Goal: Task Accomplishment & Management: Use online tool/utility

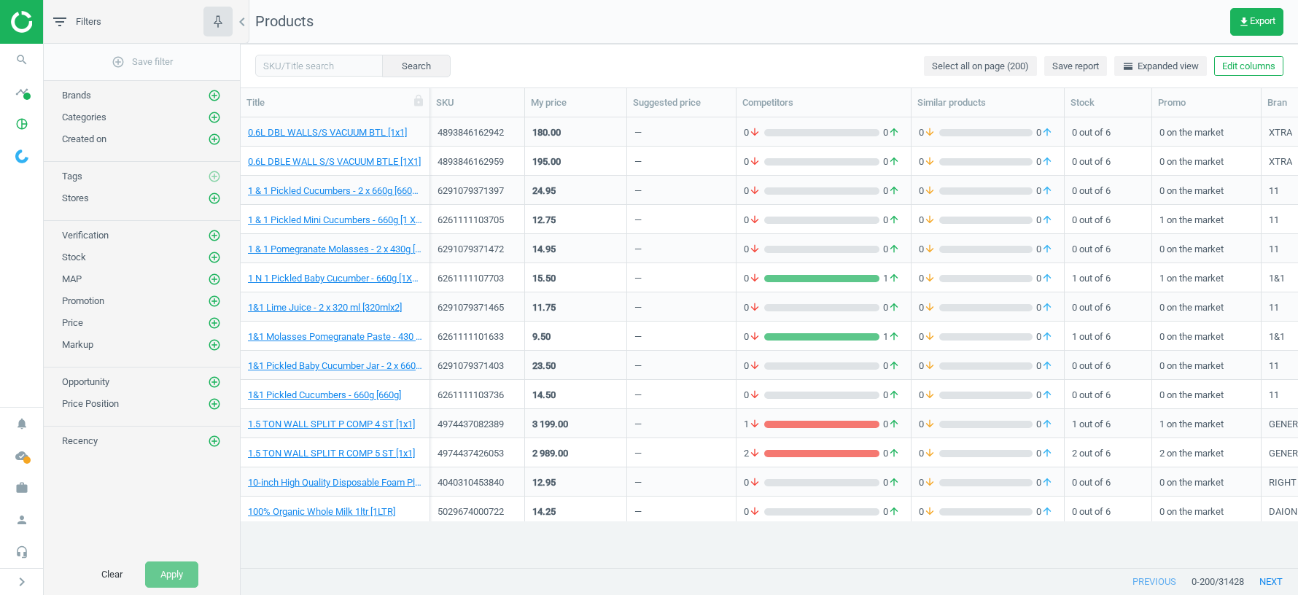
scroll to position [451, 1058]
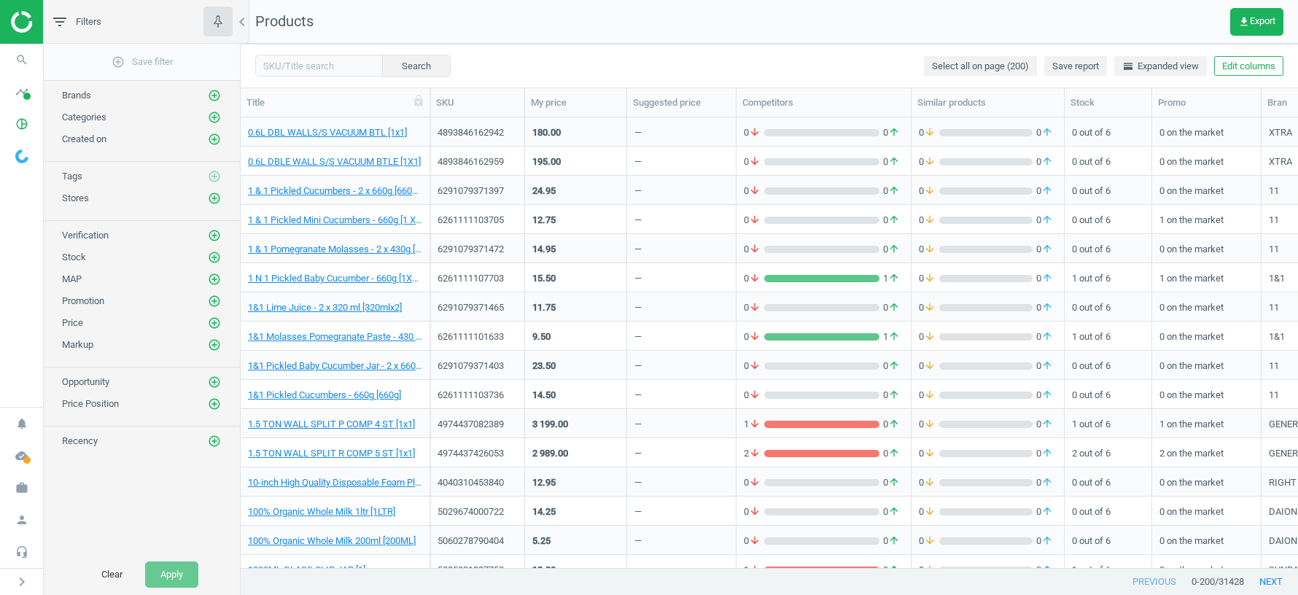
click at [71, 196] on span "Stores" at bounding box center [75, 198] width 27 height 11
click at [16, 101] on icon "timeline" at bounding box center [22, 92] width 28 height 28
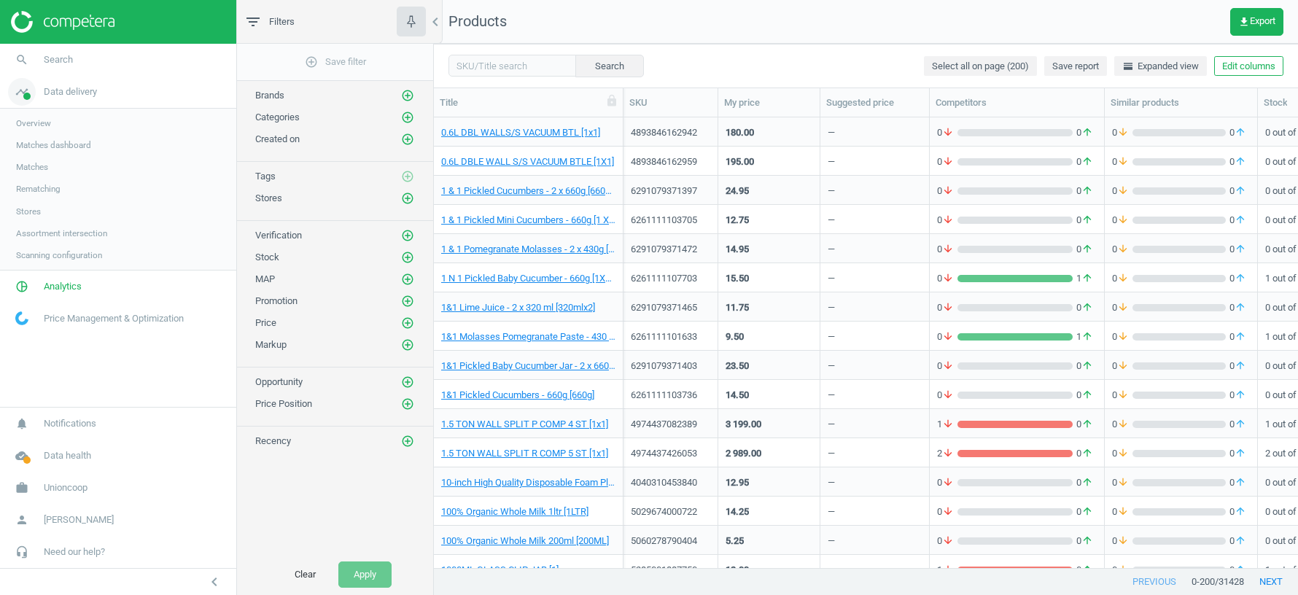
scroll to position [451, 864]
click at [23, 94] on span at bounding box center [26, 96] width 7 height 7
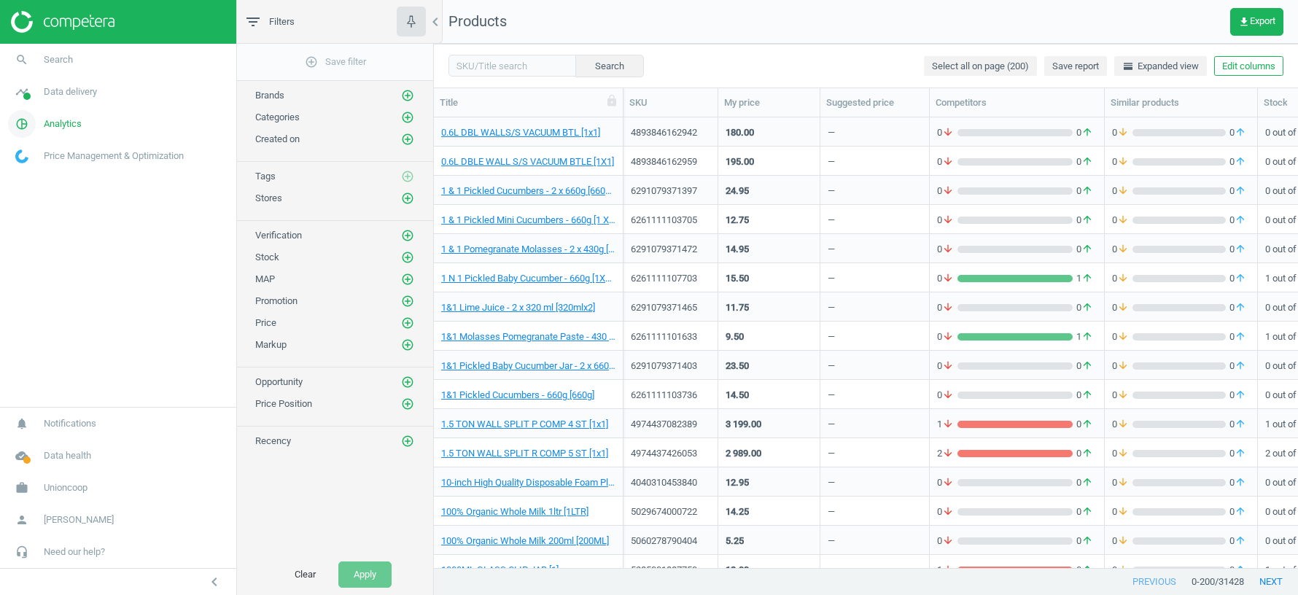
click at [31, 130] on icon "pie_chart_outlined" at bounding box center [22, 124] width 28 height 28
click at [27, 199] on span "Price index" at bounding box center [37, 199] width 42 height 12
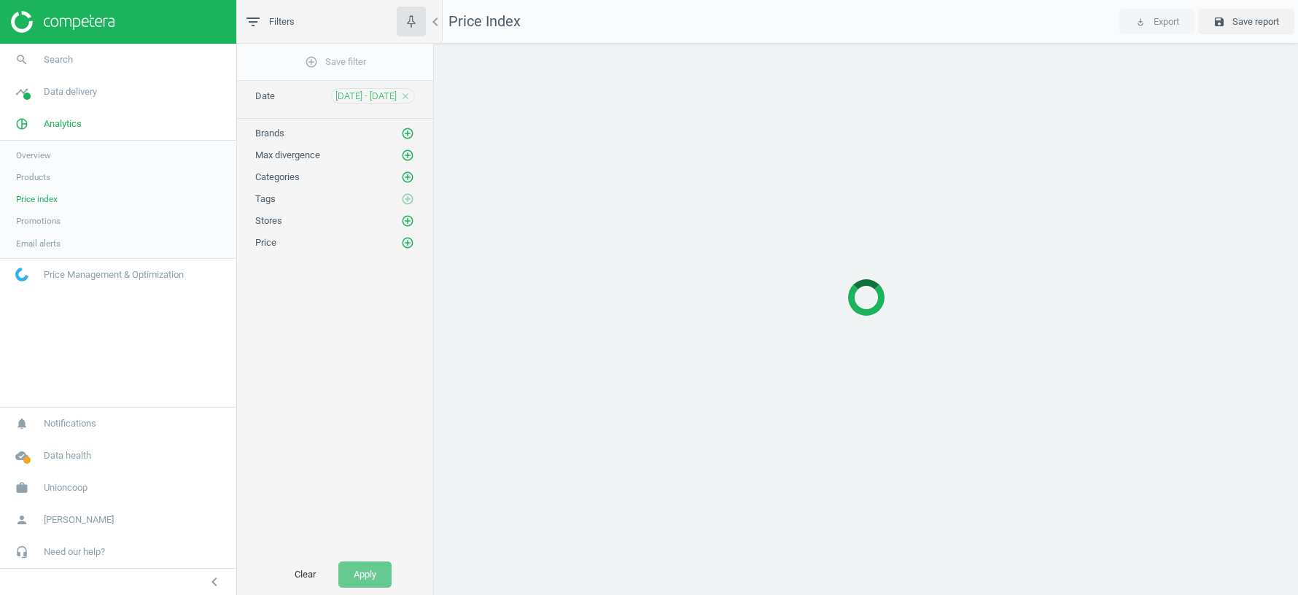
click at [25, 176] on span "Products" at bounding box center [33, 177] width 34 height 12
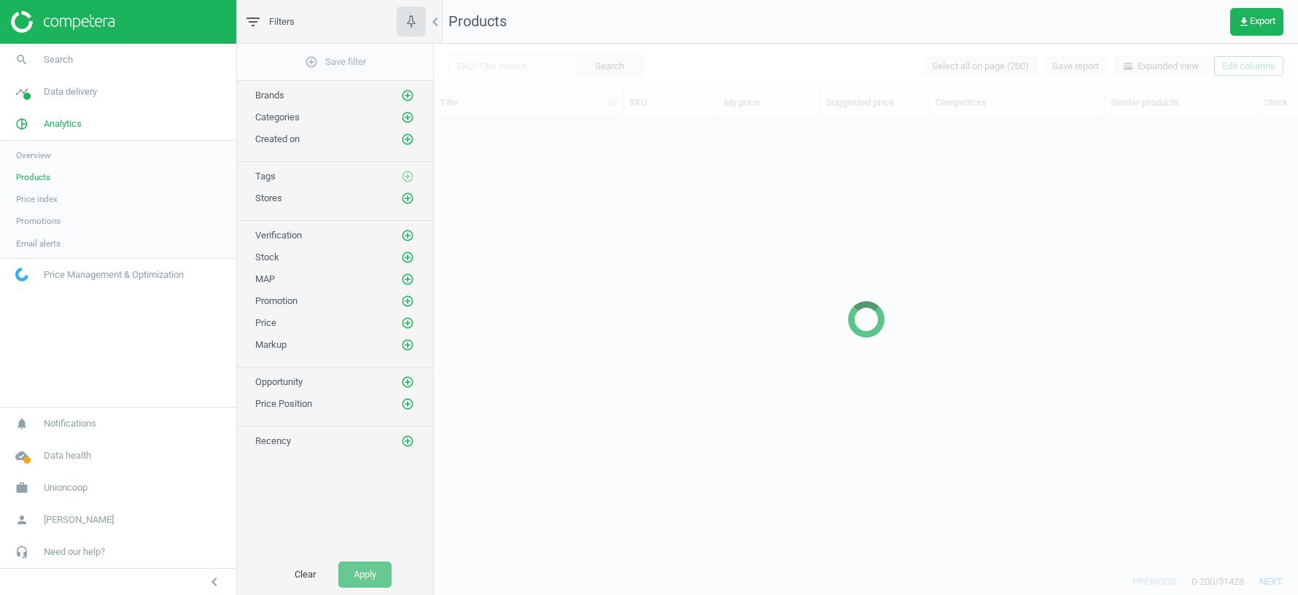
scroll to position [451, 864]
click at [408, 398] on icon "add_circle_outline" at bounding box center [407, 404] width 13 height 13
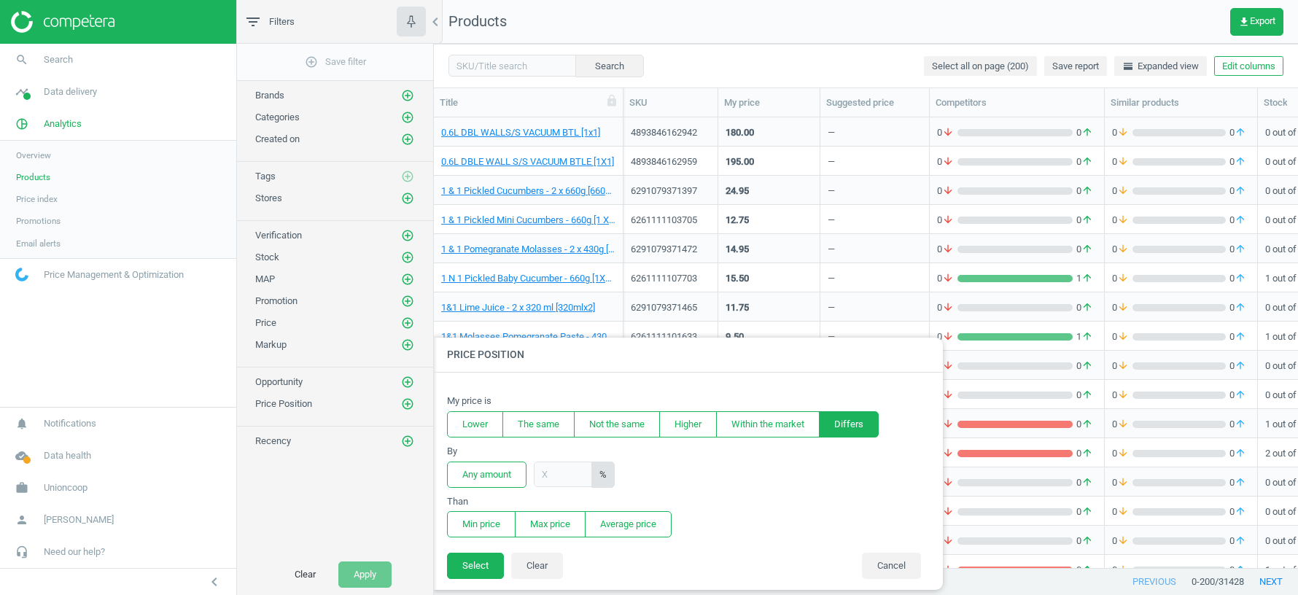
click at [863, 421] on button "Differs" at bounding box center [849, 424] width 60 height 26
click at [889, 561] on button "Cancel" at bounding box center [891, 566] width 59 height 26
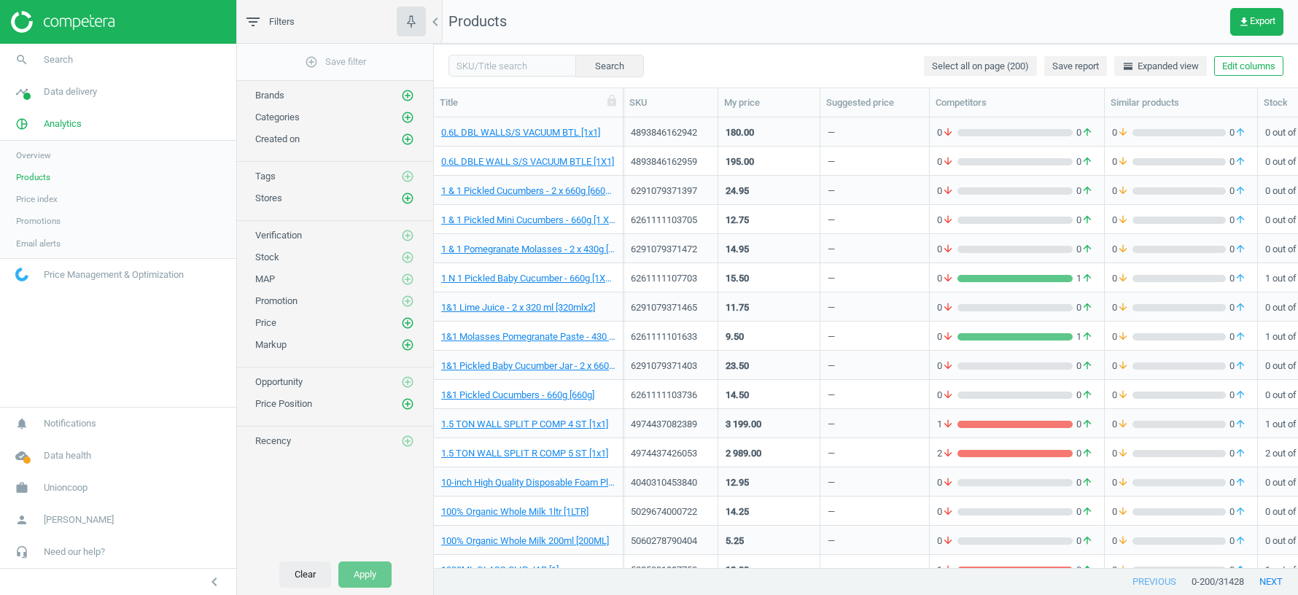
click at [300, 580] on button "Clear" at bounding box center [305, 575] width 52 height 26
click at [316, 573] on button "Clear" at bounding box center [305, 575] width 52 height 26
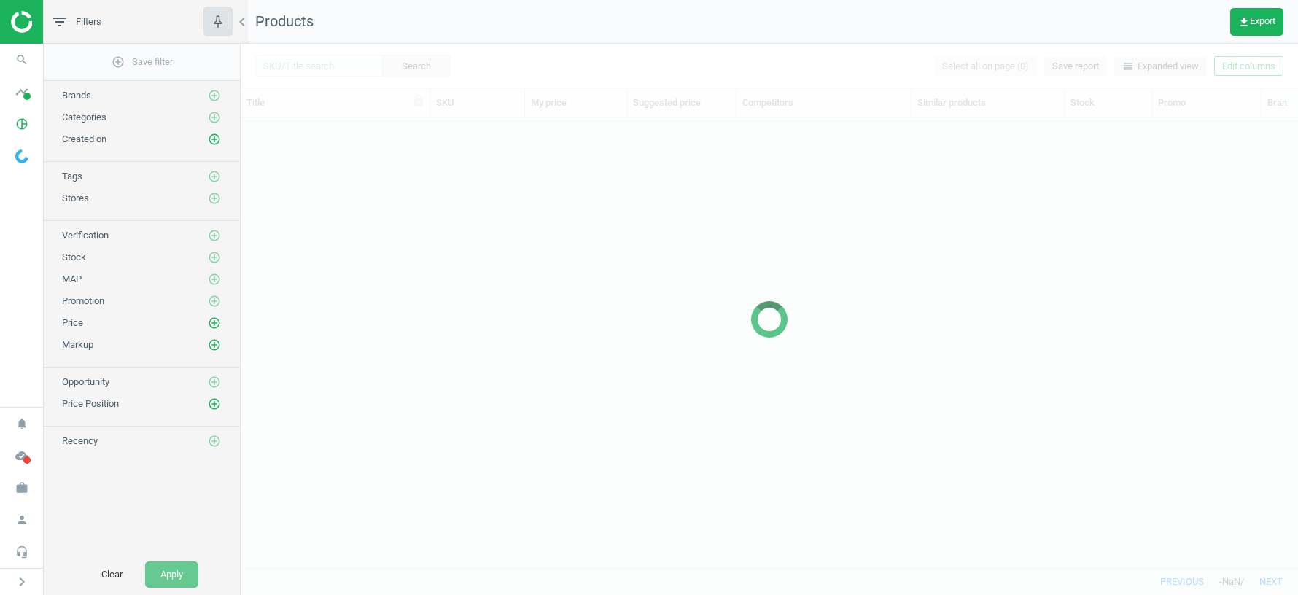
scroll to position [451, 1058]
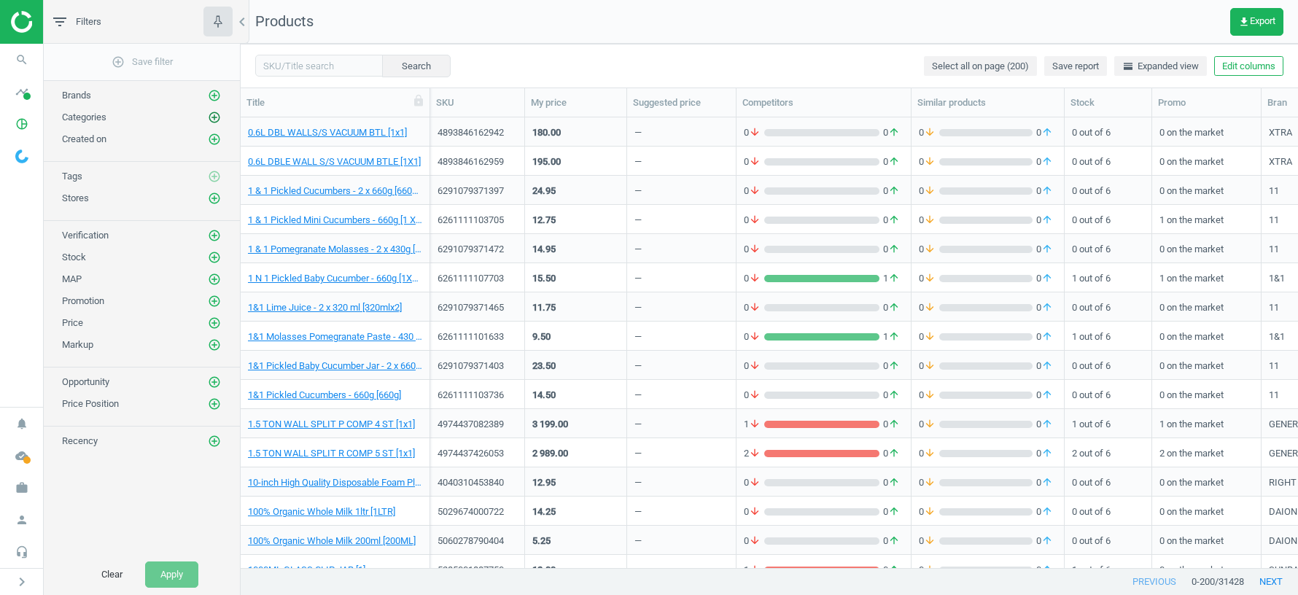
click at [217, 117] on icon "add_circle_outline" at bounding box center [214, 117] width 13 height 13
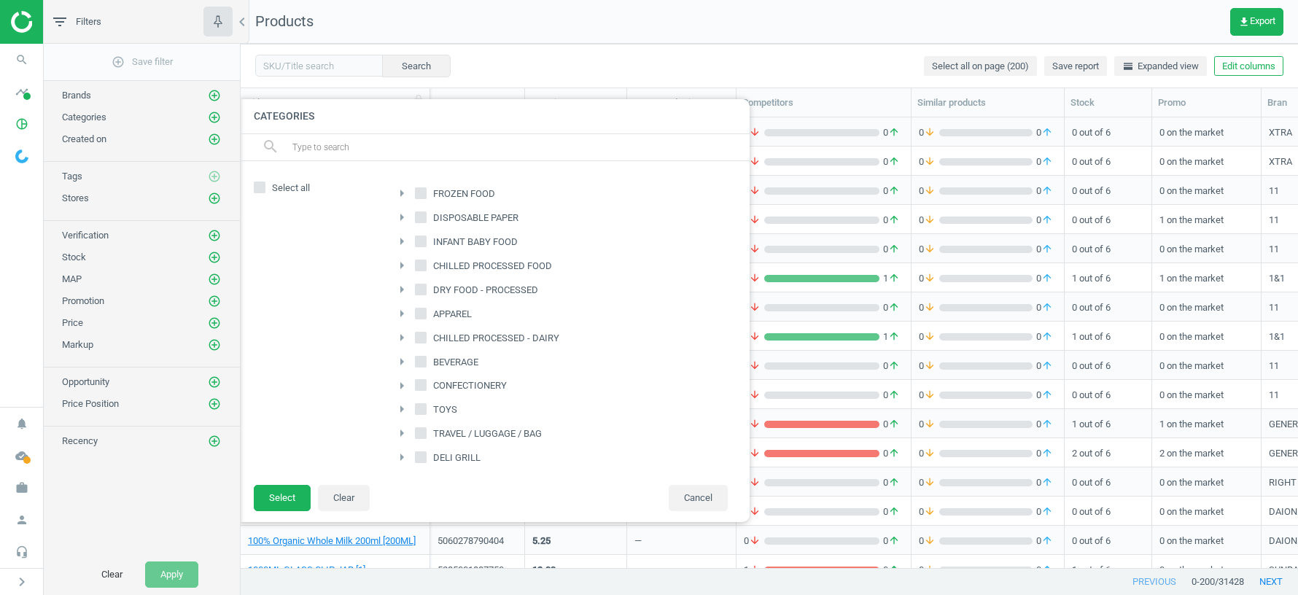
click at [259, 188] on input "Select all" at bounding box center [259, 186] width 9 height 9
checkbox input "true"
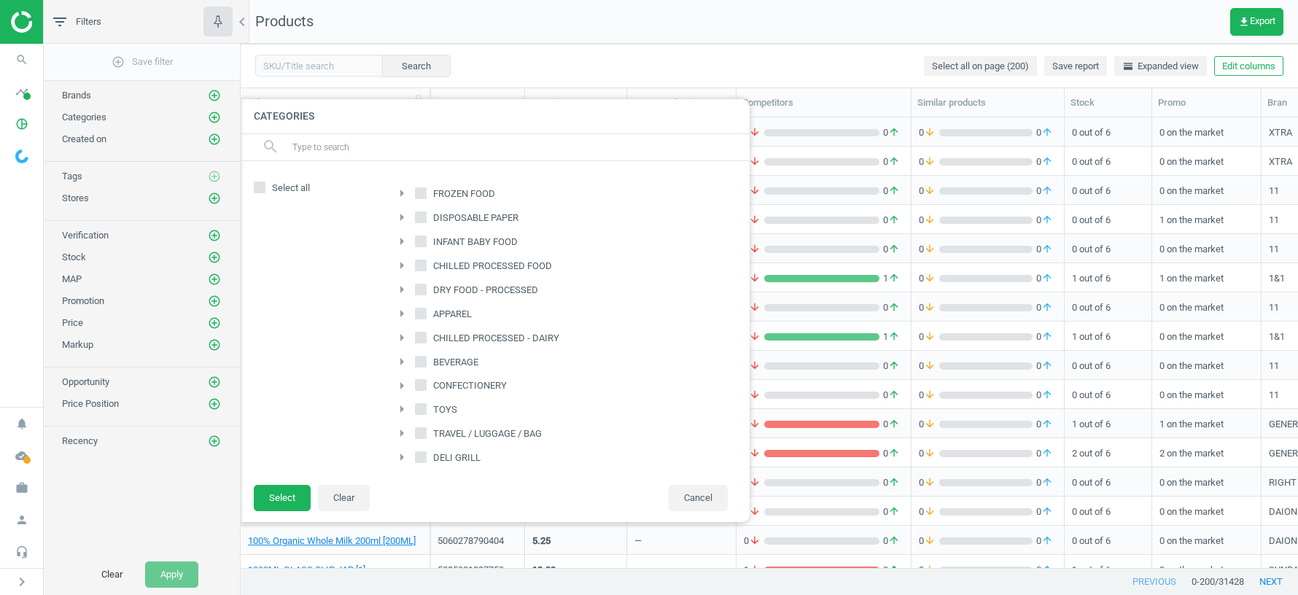
checkbox input "true"
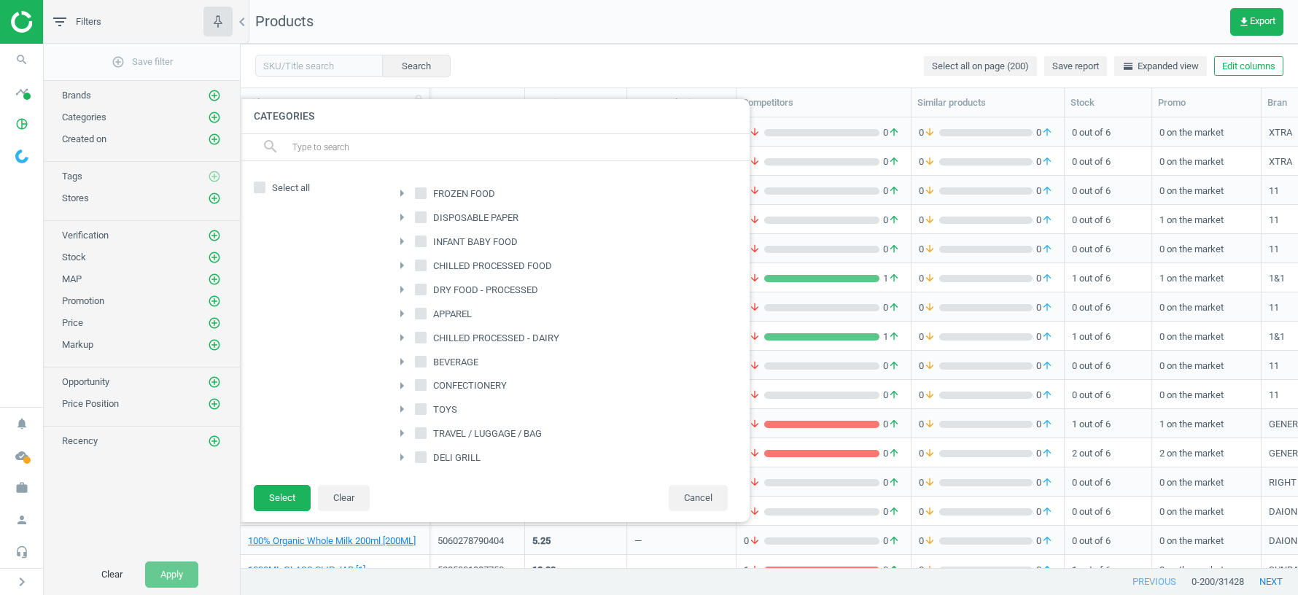
checkbox input "true"
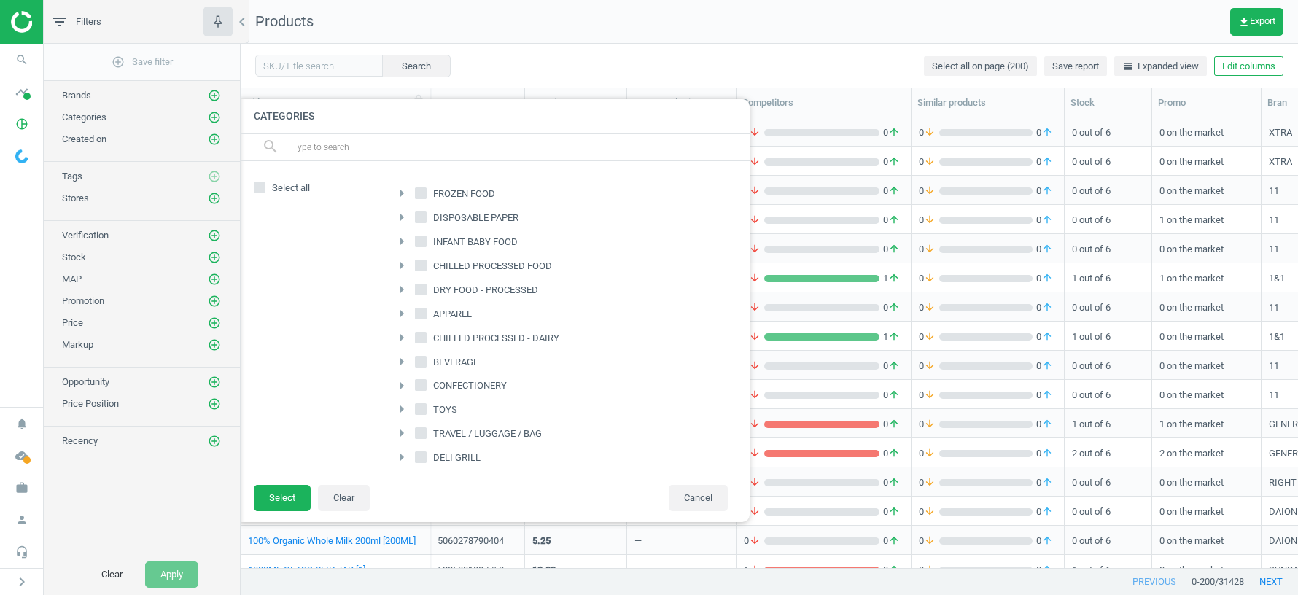
checkbox input "true"
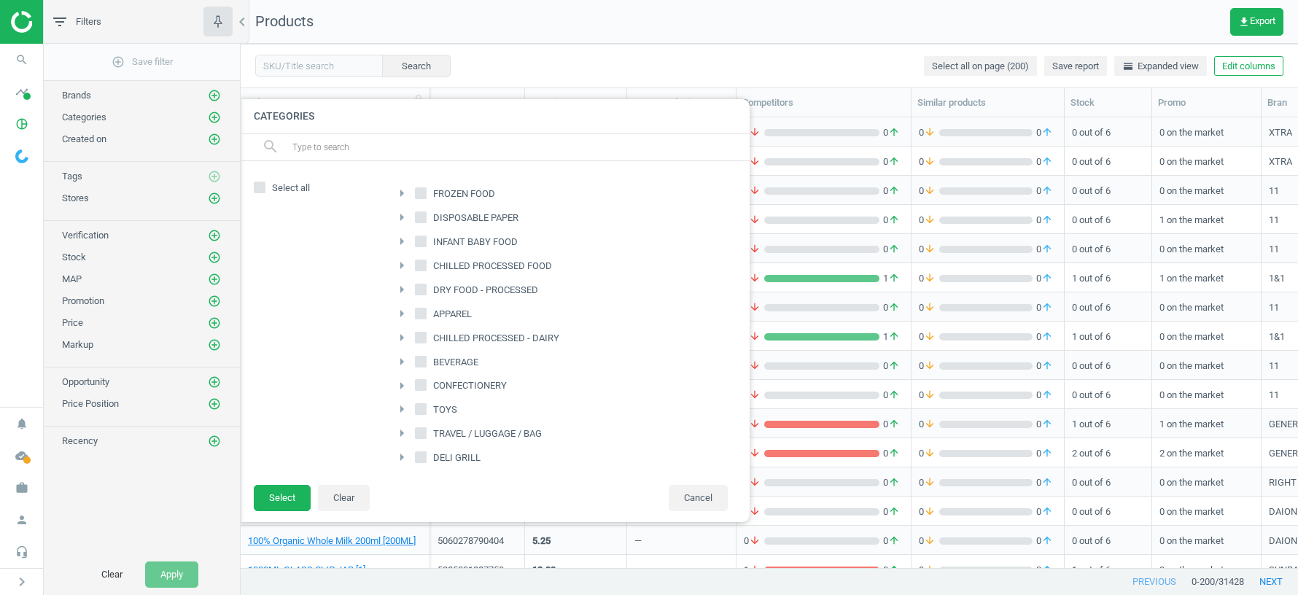
checkbox input "true"
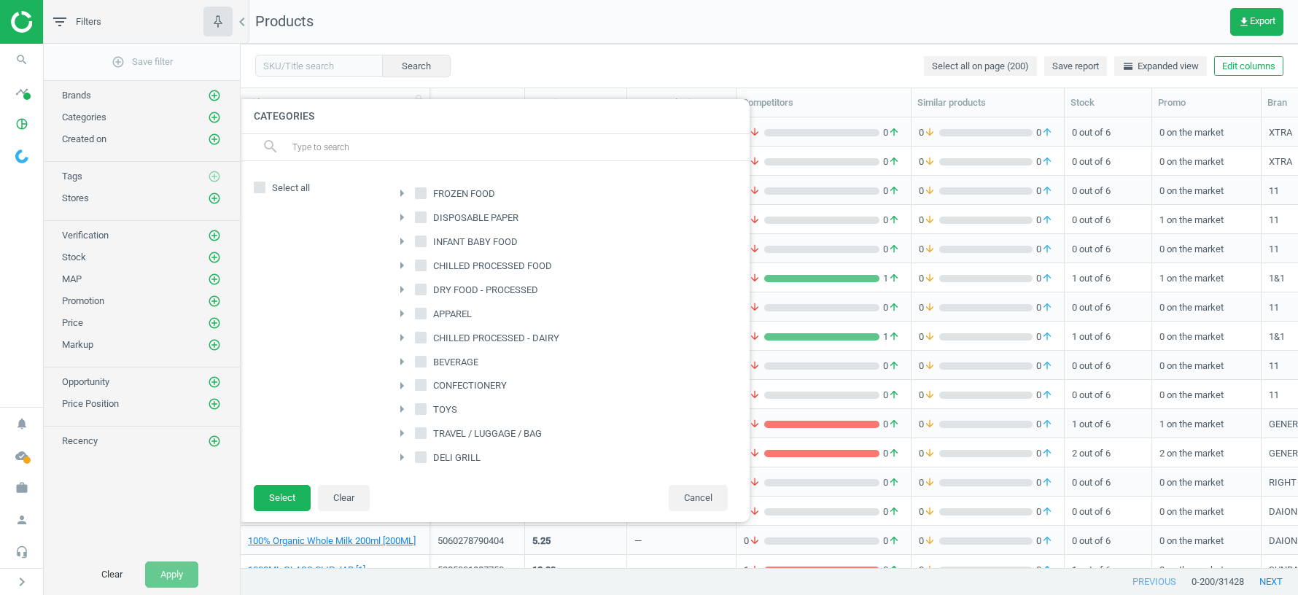
checkbox input "true"
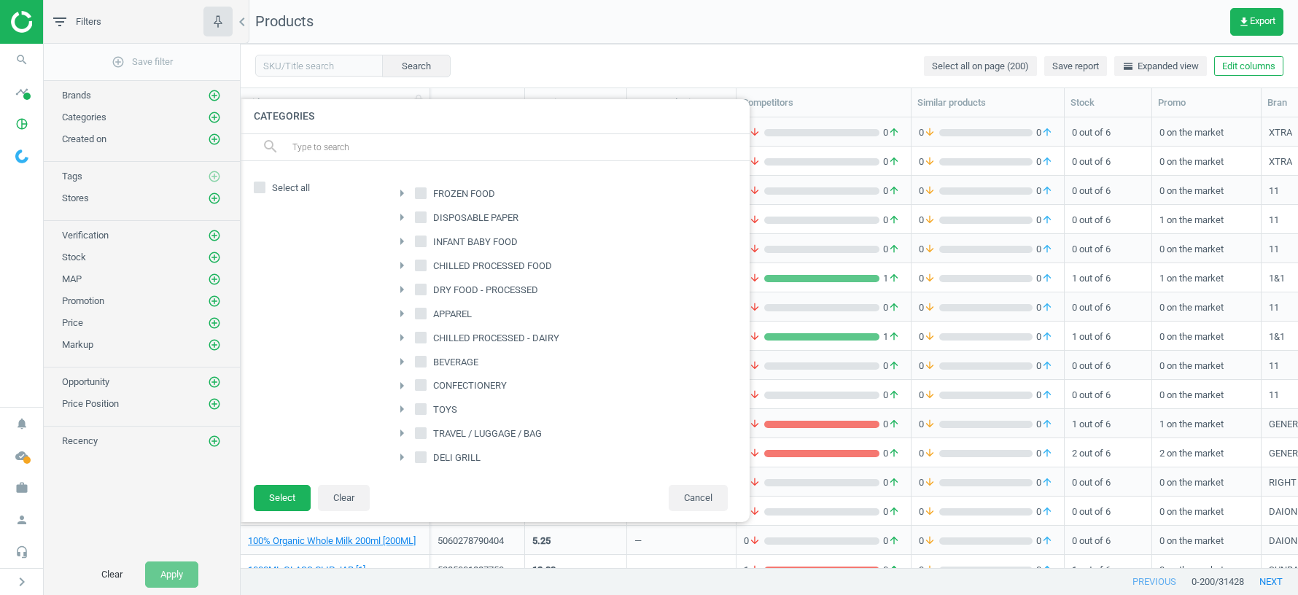
checkbox input "true"
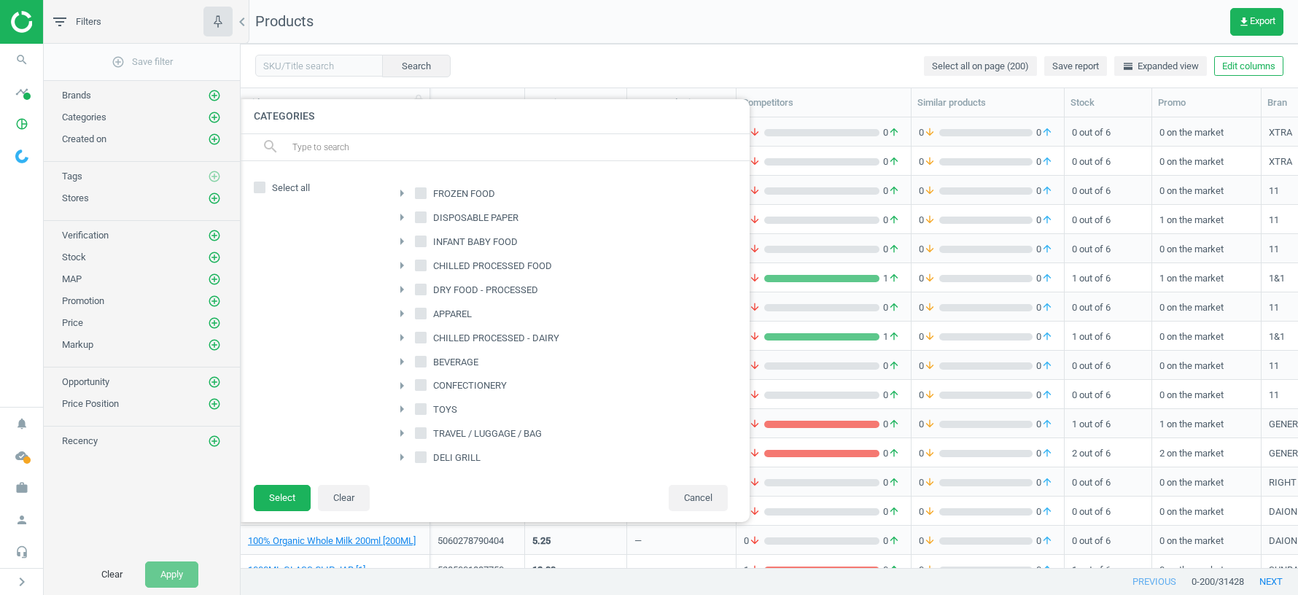
checkbox input "true"
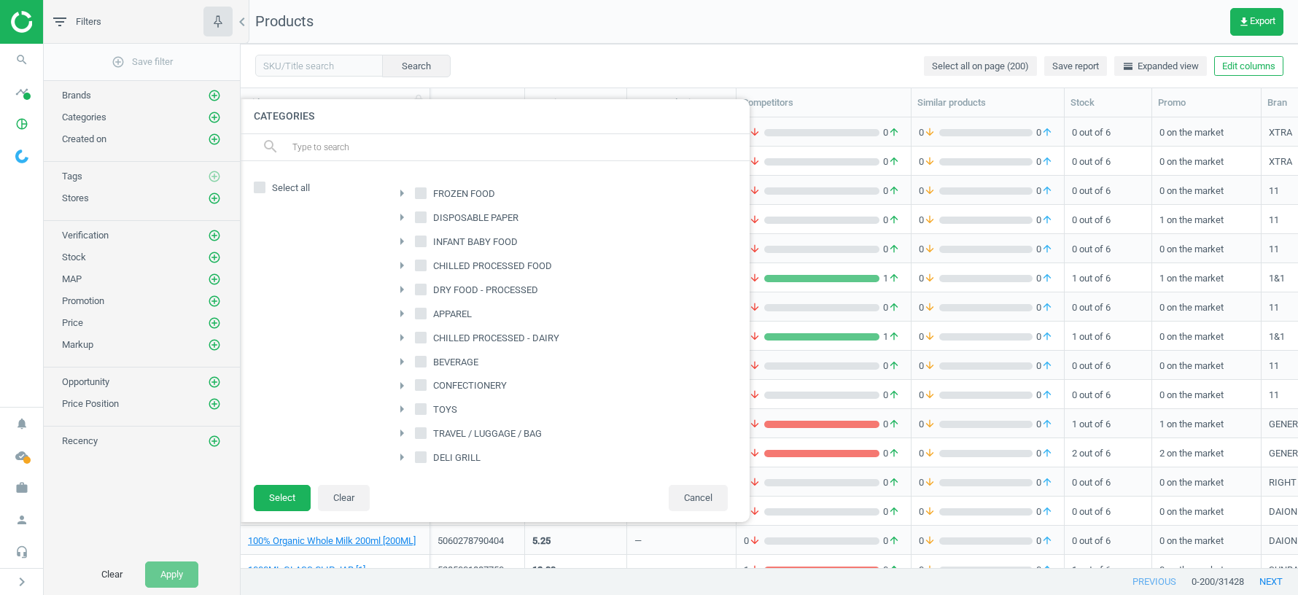
checkbox input "true"
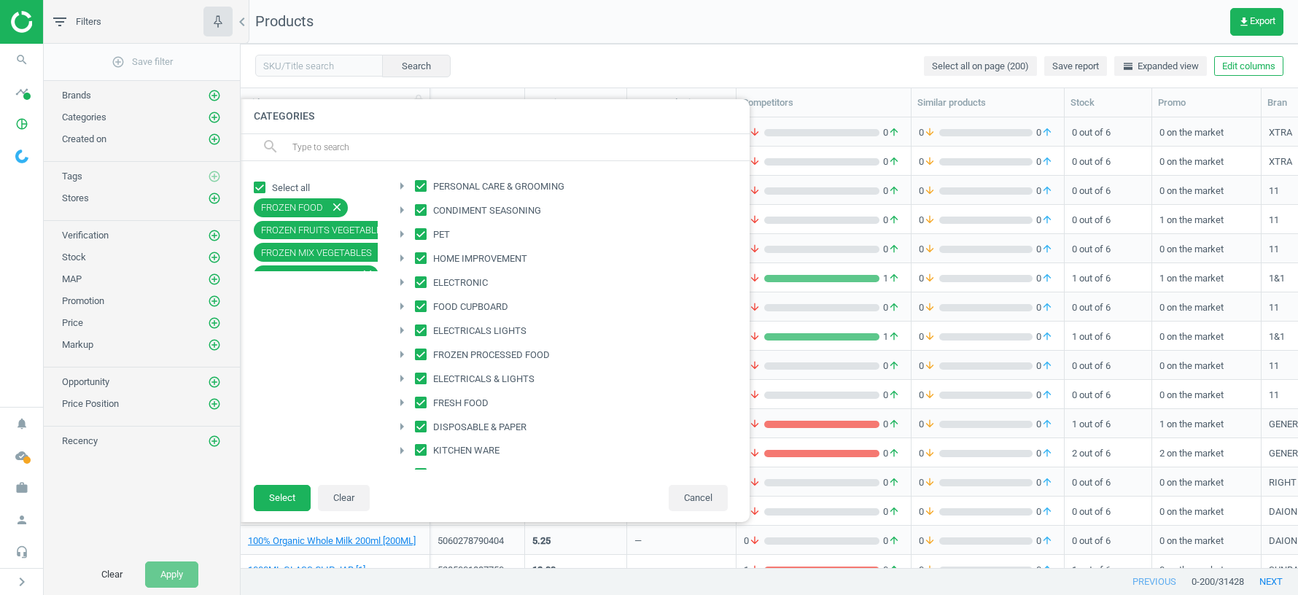
scroll to position [374, 0]
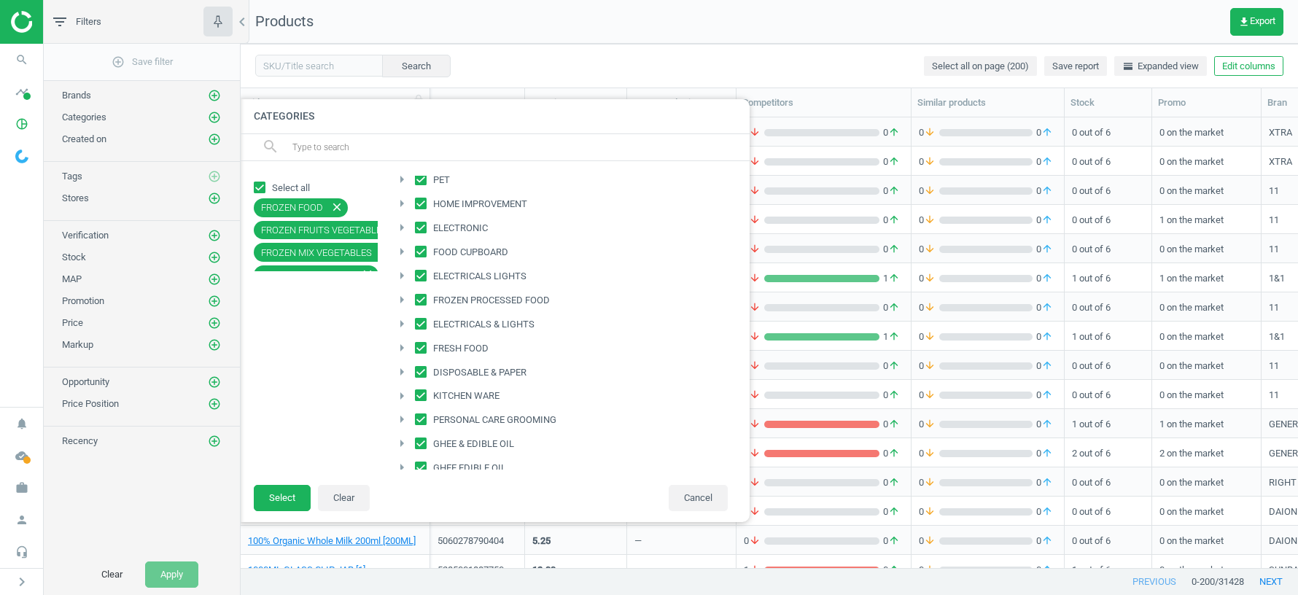
click at [419, 343] on input "FRESH FOOD" at bounding box center [421, 347] width 9 height 9
checkbox input "false"
click at [292, 496] on button "Select" at bounding box center [282, 498] width 57 height 26
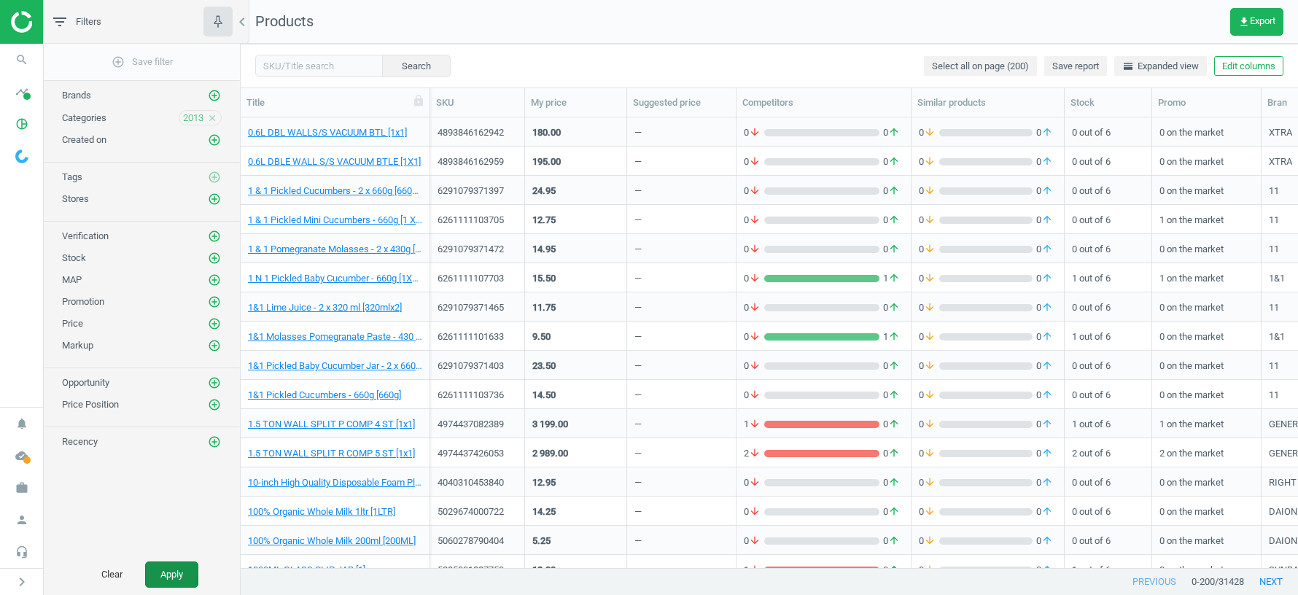
click at [176, 573] on button "Apply" at bounding box center [171, 575] width 53 height 26
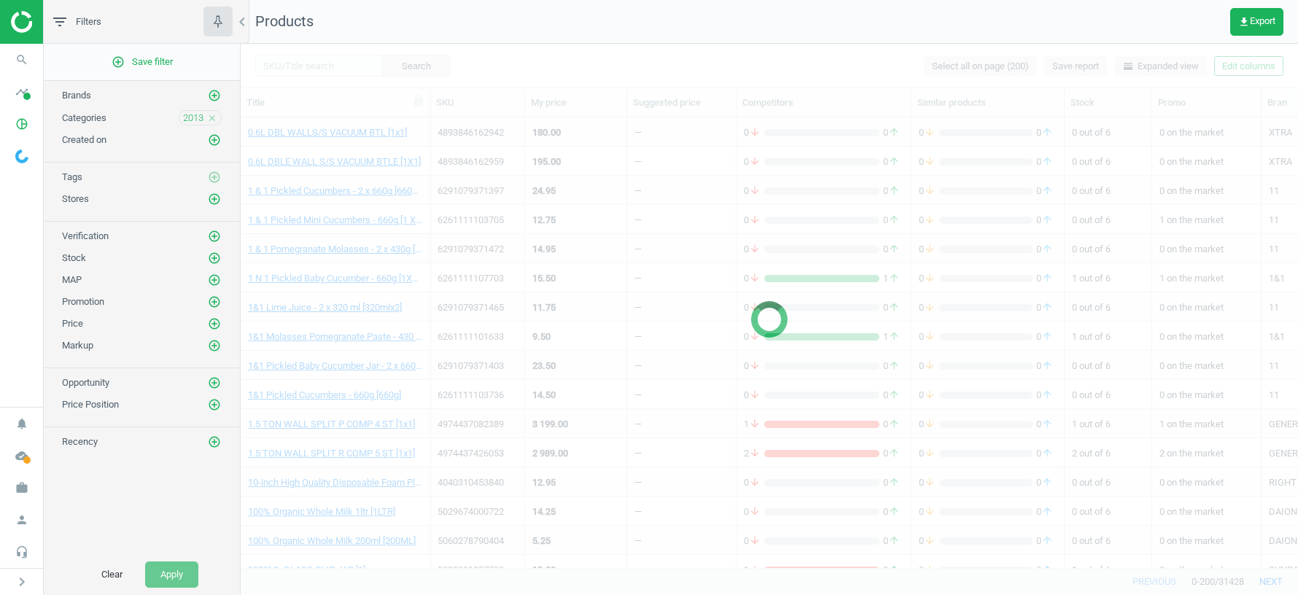
click at [215, 117] on icon "close" at bounding box center [212, 118] width 10 height 10
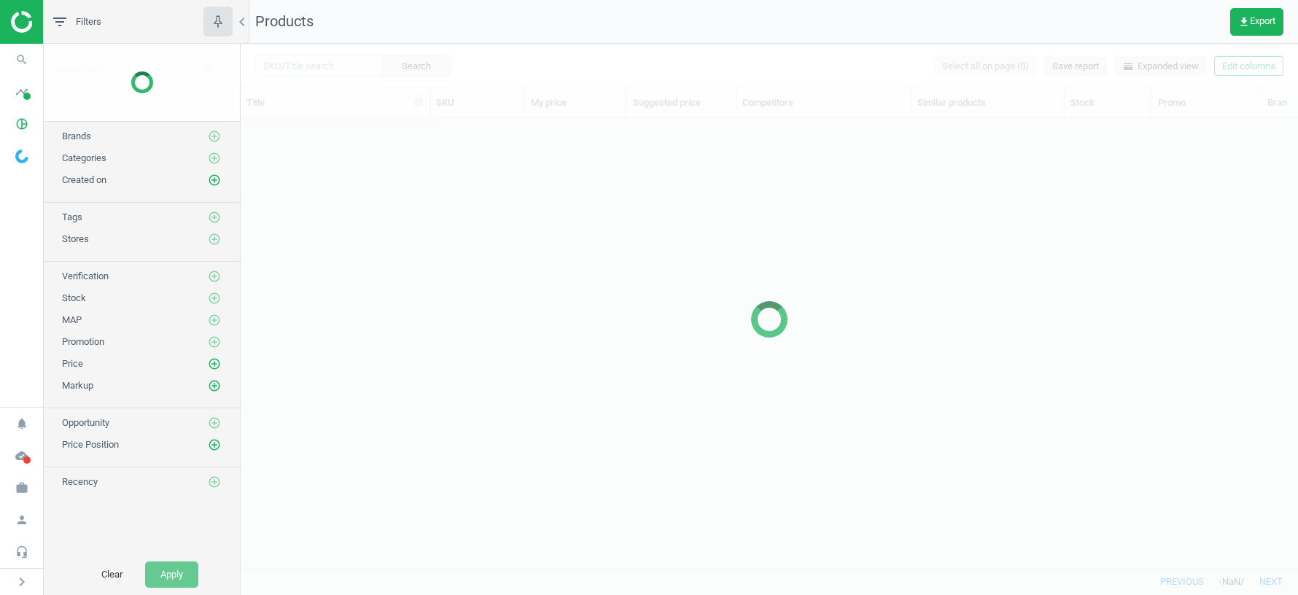
scroll to position [451, 1058]
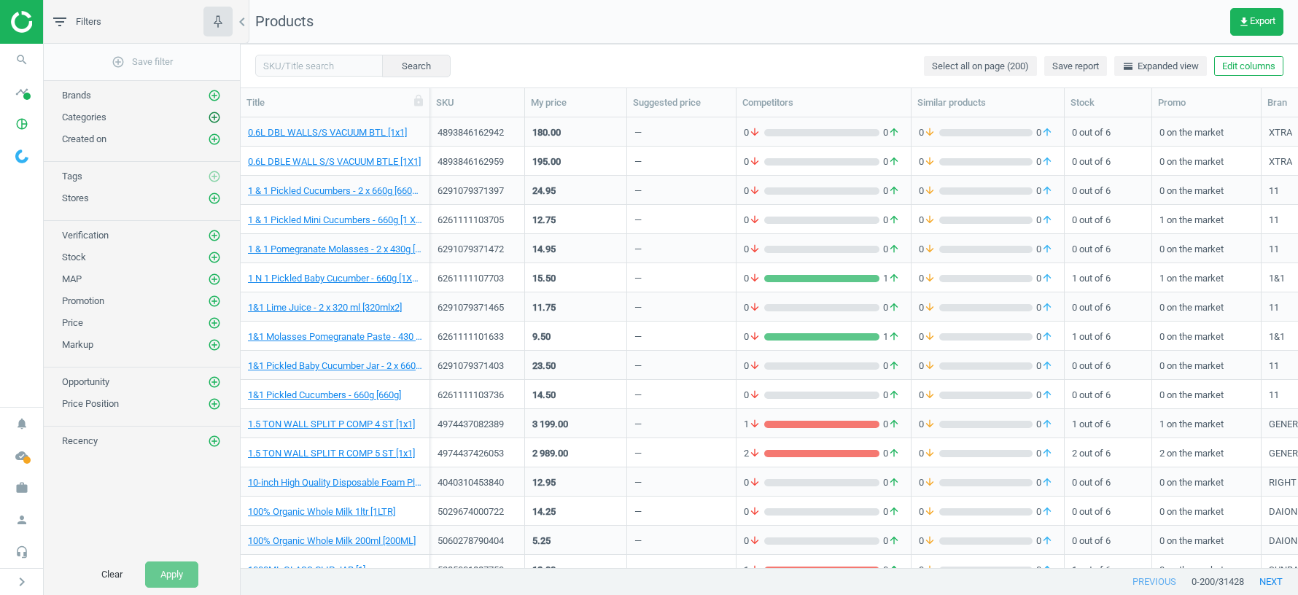
click at [213, 114] on icon "add_circle_outline" at bounding box center [214, 117] width 13 height 13
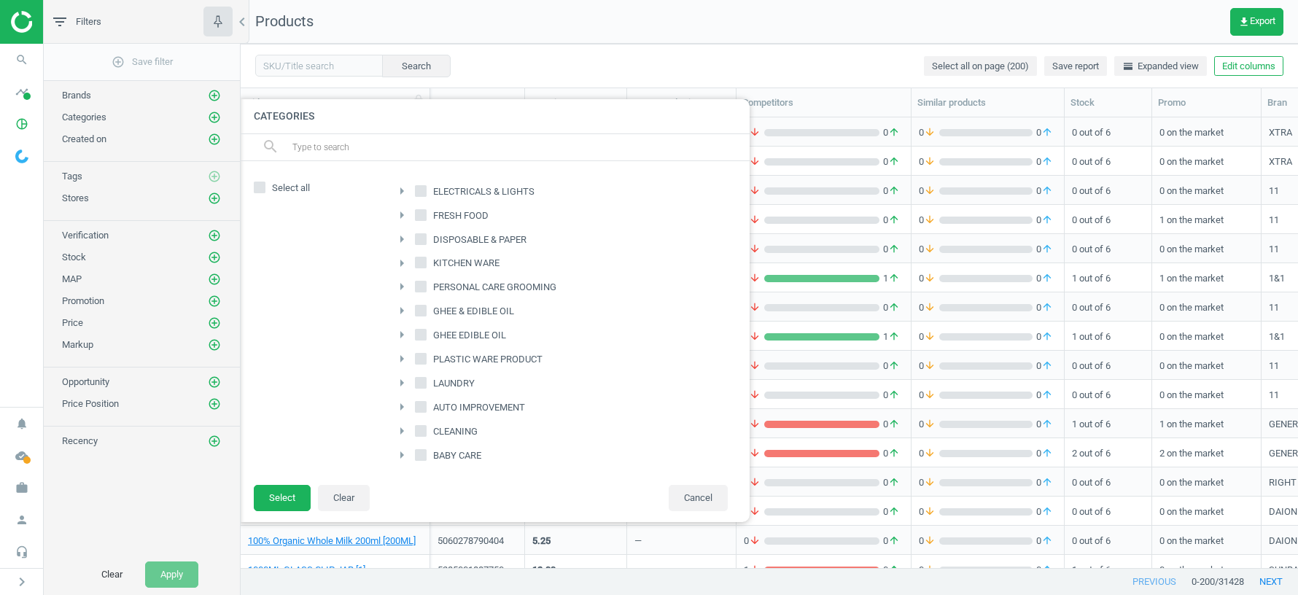
scroll to position [0, 0]
click at [394, 143] on input "text" at bounding box center [515, 147] width 448 height 23
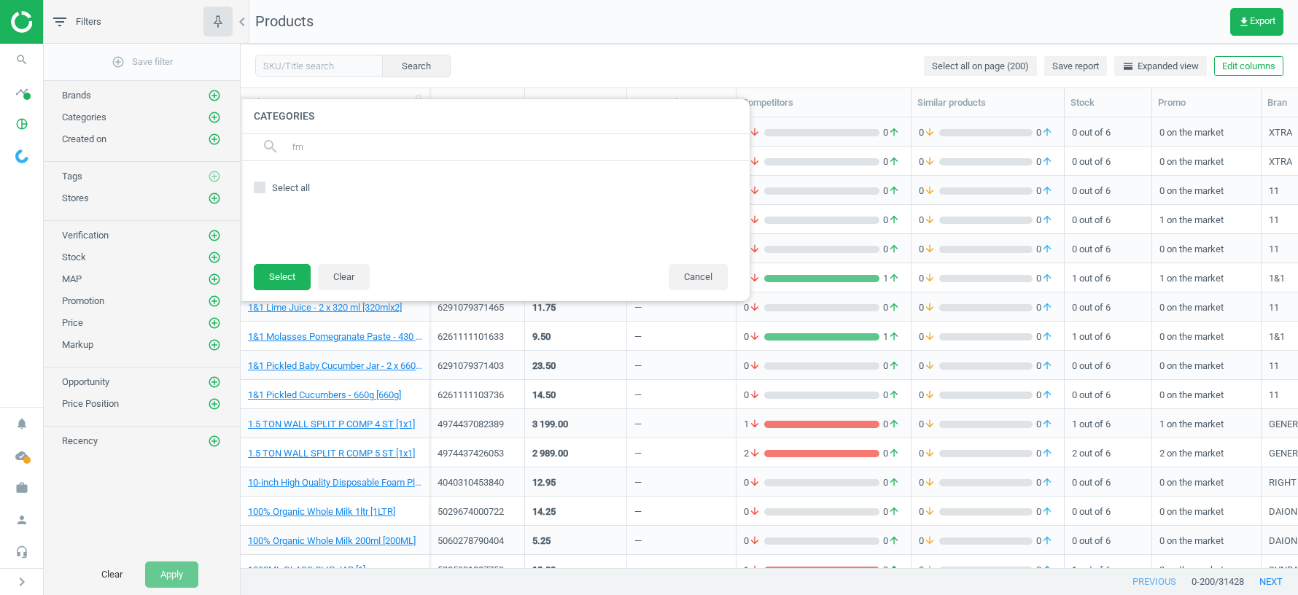
type input "f"
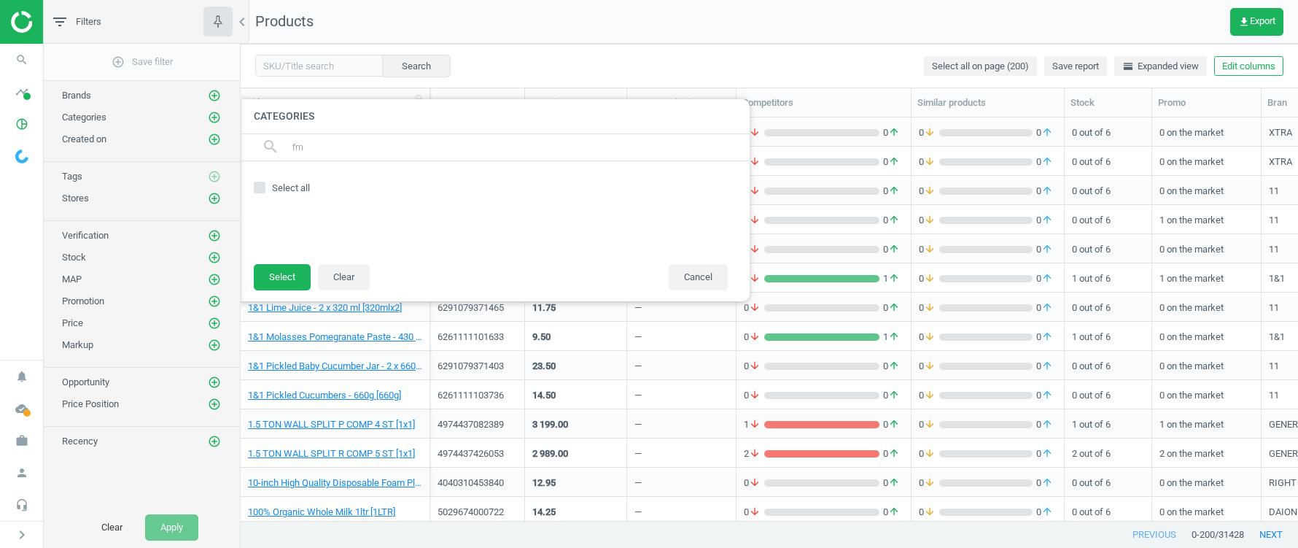
type input "f"
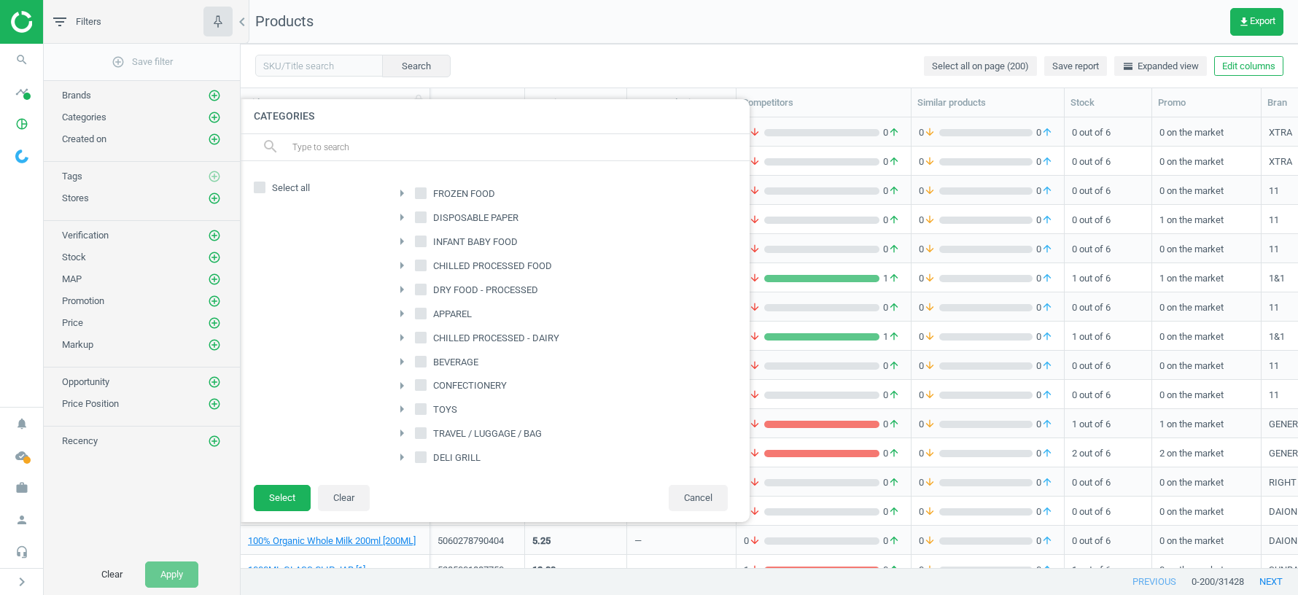
click at [801, 26] on div at bounding box center [890, 297] width 1298 height 595
